Goal: Task Accomplishment & Management: Manage account settings

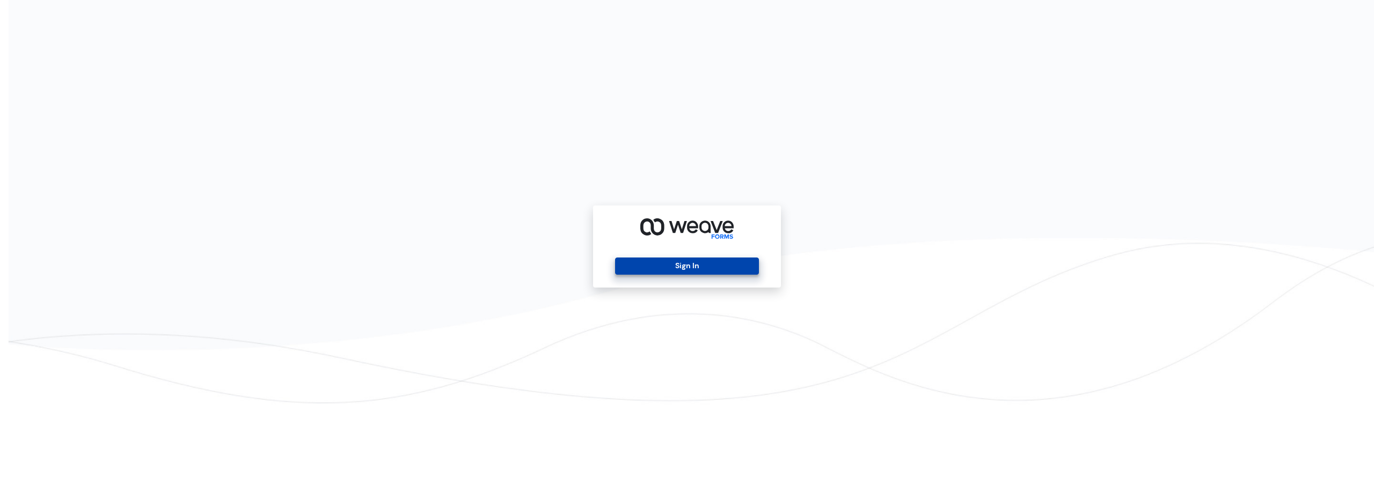
click at [739, 261] on button "Sign In" at bounding box center [686, 266] width 143 height 17
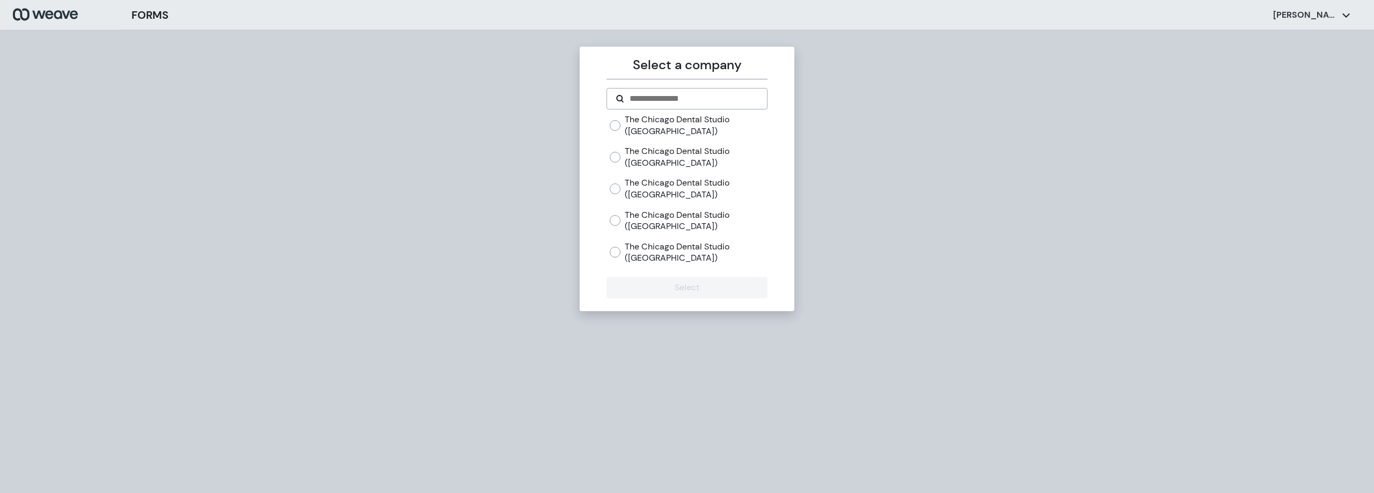
click at [688, 145] on div "The [GEOGRAPHIC_DATA] ([GEOGRAPHIC_DATA]) The Chicago Dental Studio ([GEOGRAPHI…" at bounding box center [688, 189] width 157 height 150
click at [688, 153] on label "The Chicago Dental Studio ([GEOGRAPHIC_DATA])" at bounding box center [696, 156] width 142 height 23
click at [707, 292] on button "Select" at bounding box center [686, 287] width 160 height 21
